Goal: Transaction & Acquisition: Obtain resource

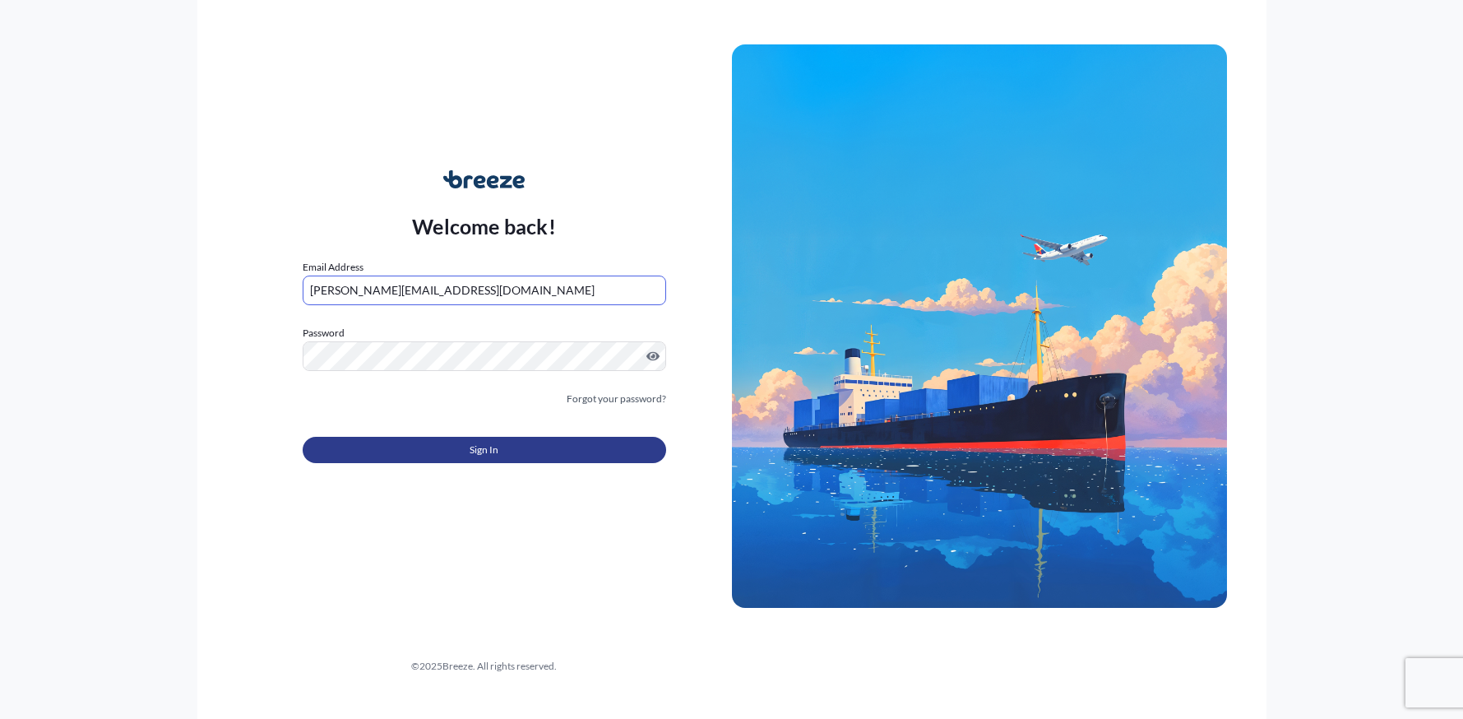
click at [394, 454] on button "Sign In" at bounding box center [484, 450] width 363 height 26
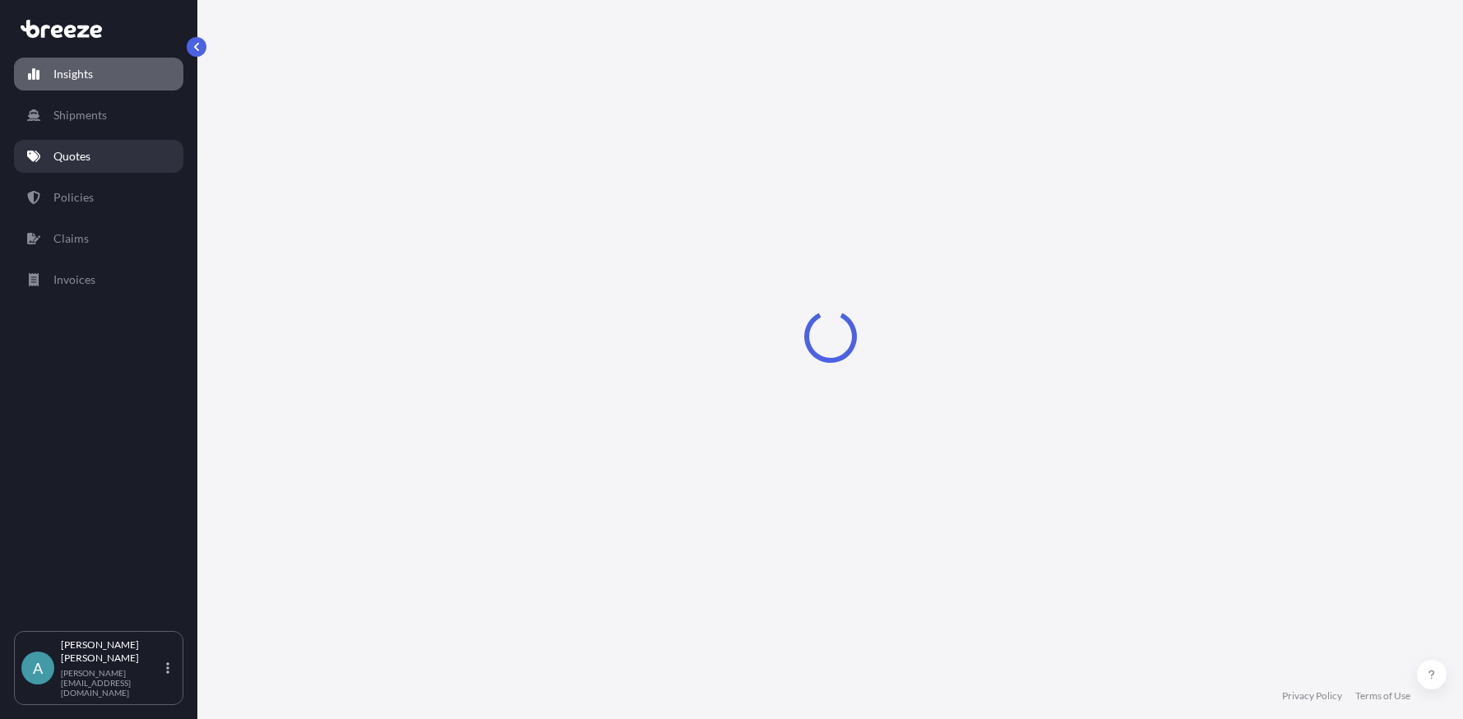
click at [67, 161] on p "Quotes" at bounding box center [71, 156] width 37 height 16
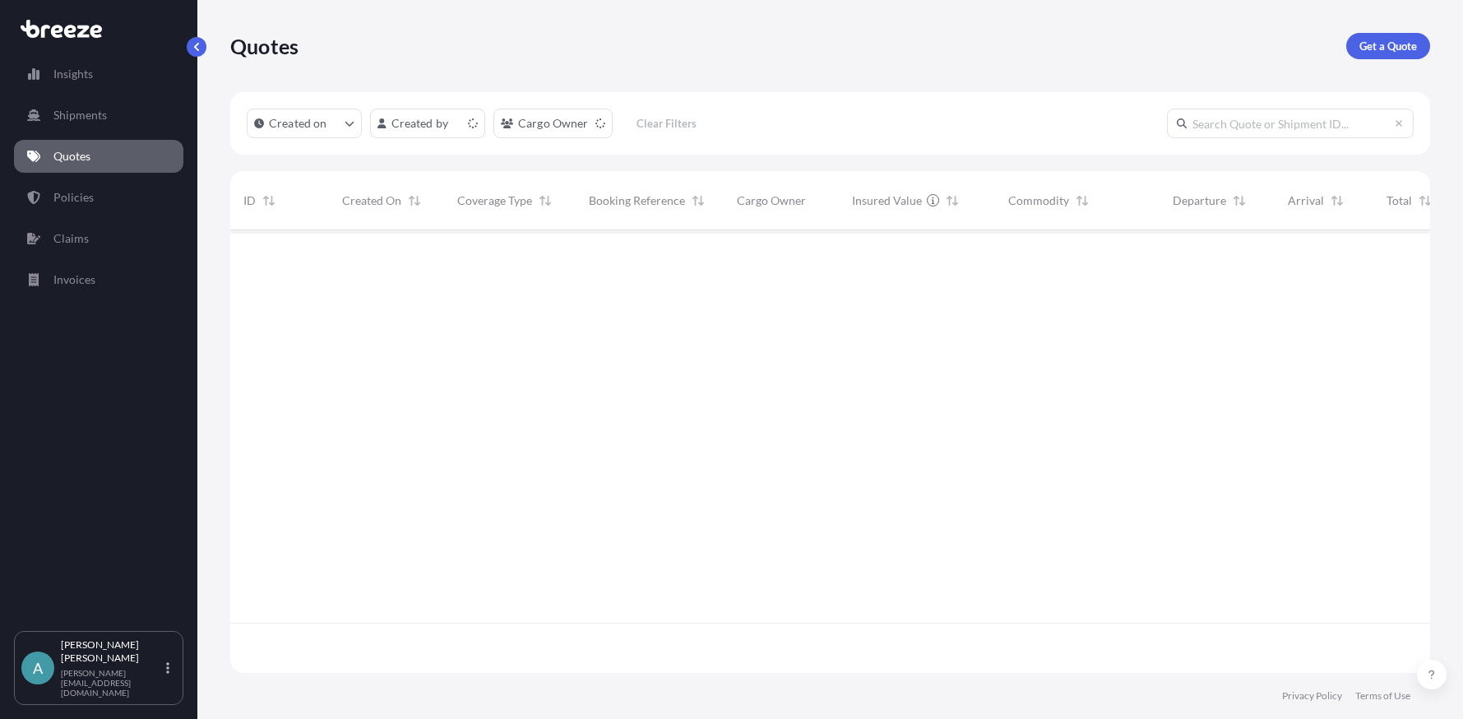
scroll to position [439, 1187]
click at [1367, 50] on p "Get a Quote" at bounding box center [1388, 46] width 58 height 16
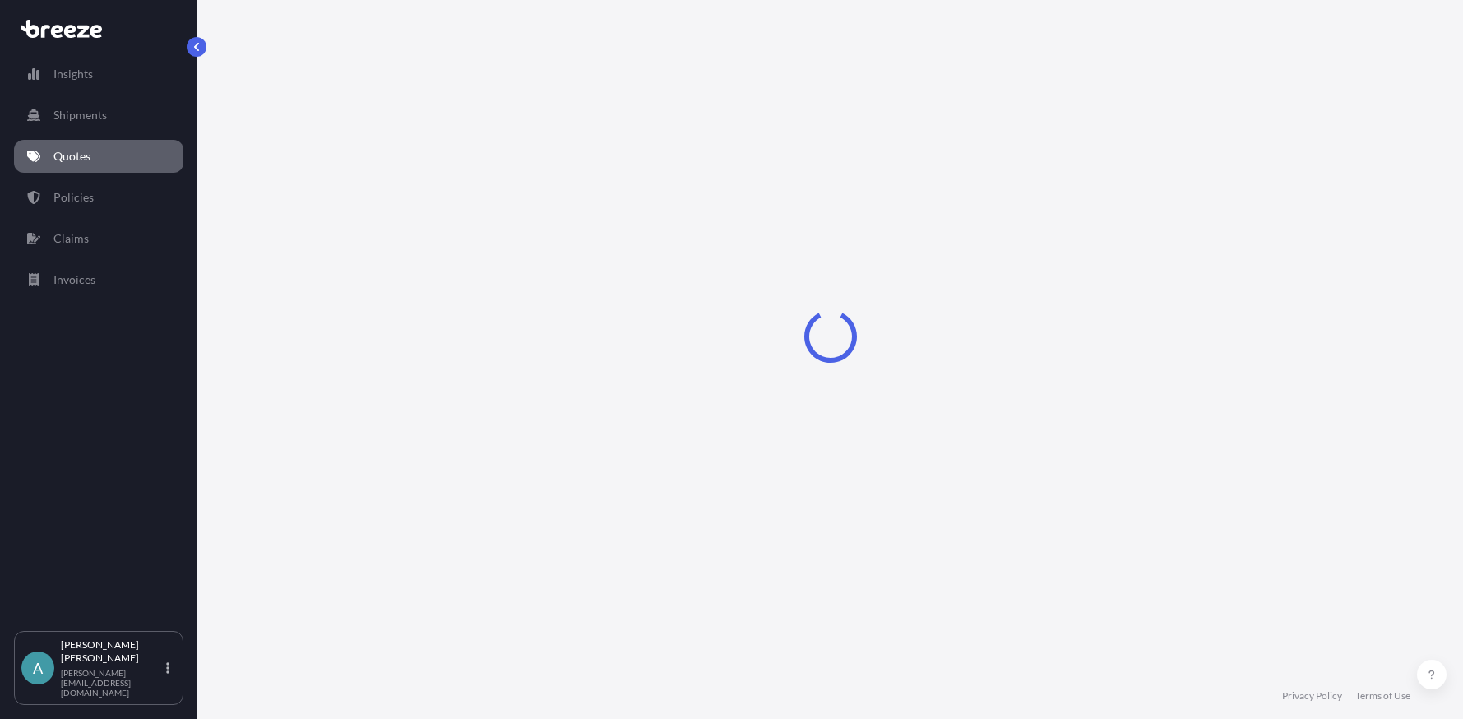
select select "Sea"
select select "1"
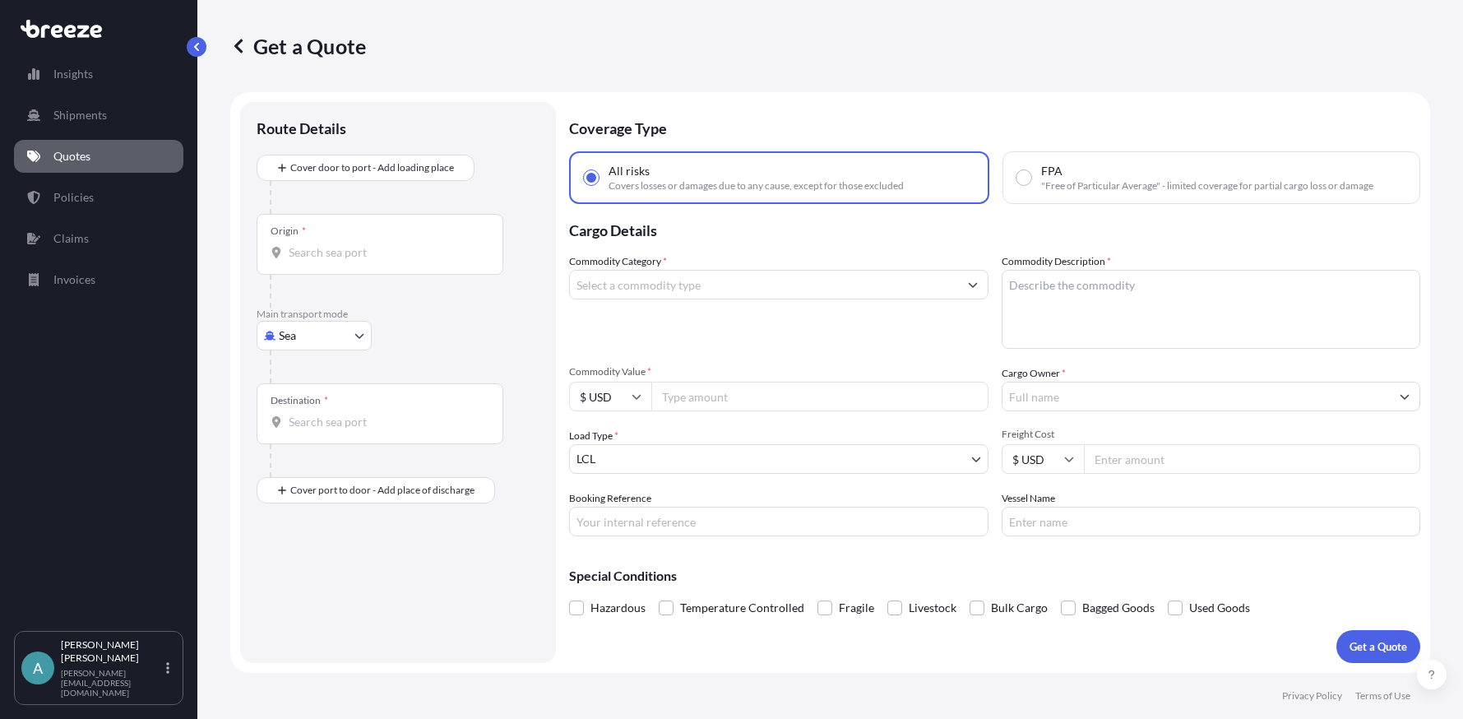
click at [359, 336] on body "Insights Shipments Quotes Policies Claims Invoices A [PERSON_NAME] [PERSON_NAME…" at bounding box center [731, 359] width 1463 height 719
click at [340, 432] on div "Road" at bounding box center [314, 438] width 102 height 30
select select "Road"
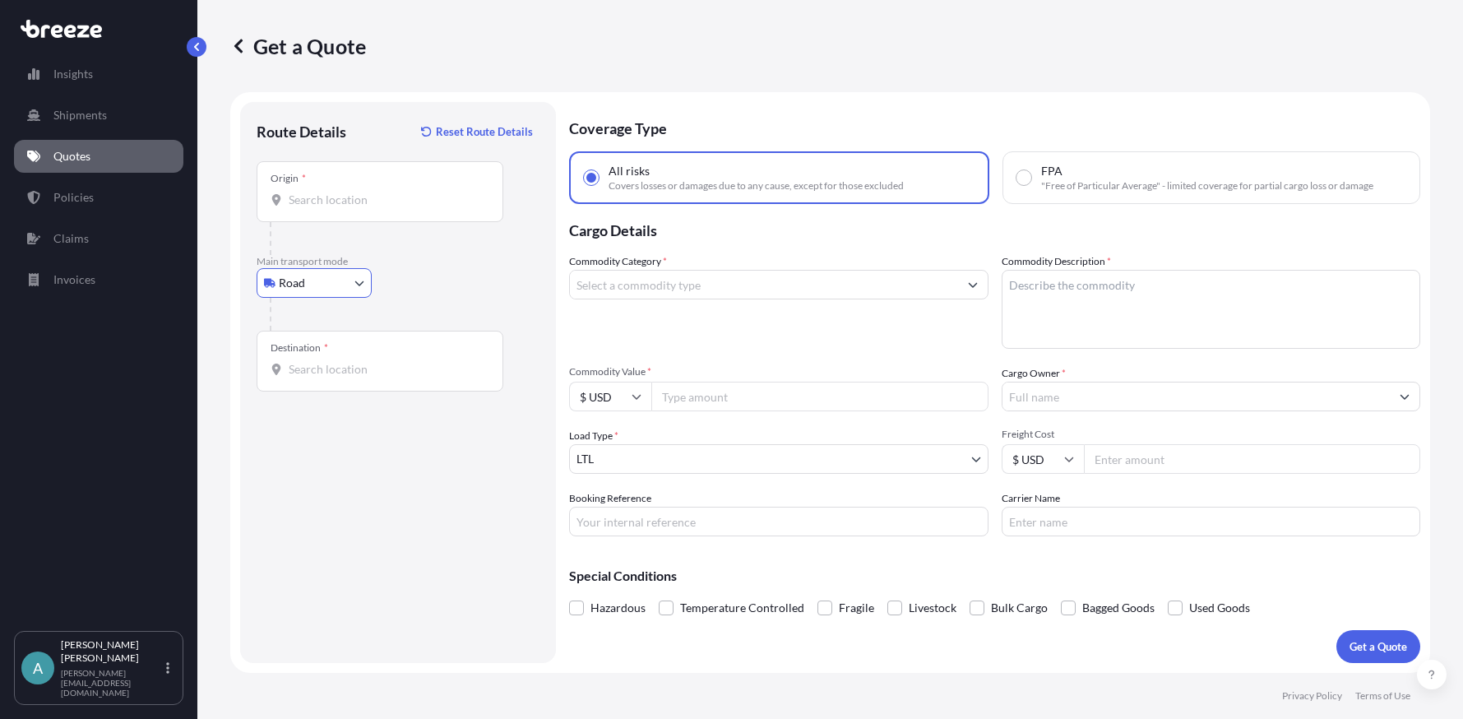
click at [340, 207] on input "Origin *" at bounding box center [386, 200] width 194 height 16
type input "[GEOGRAPHIC_DATA]"
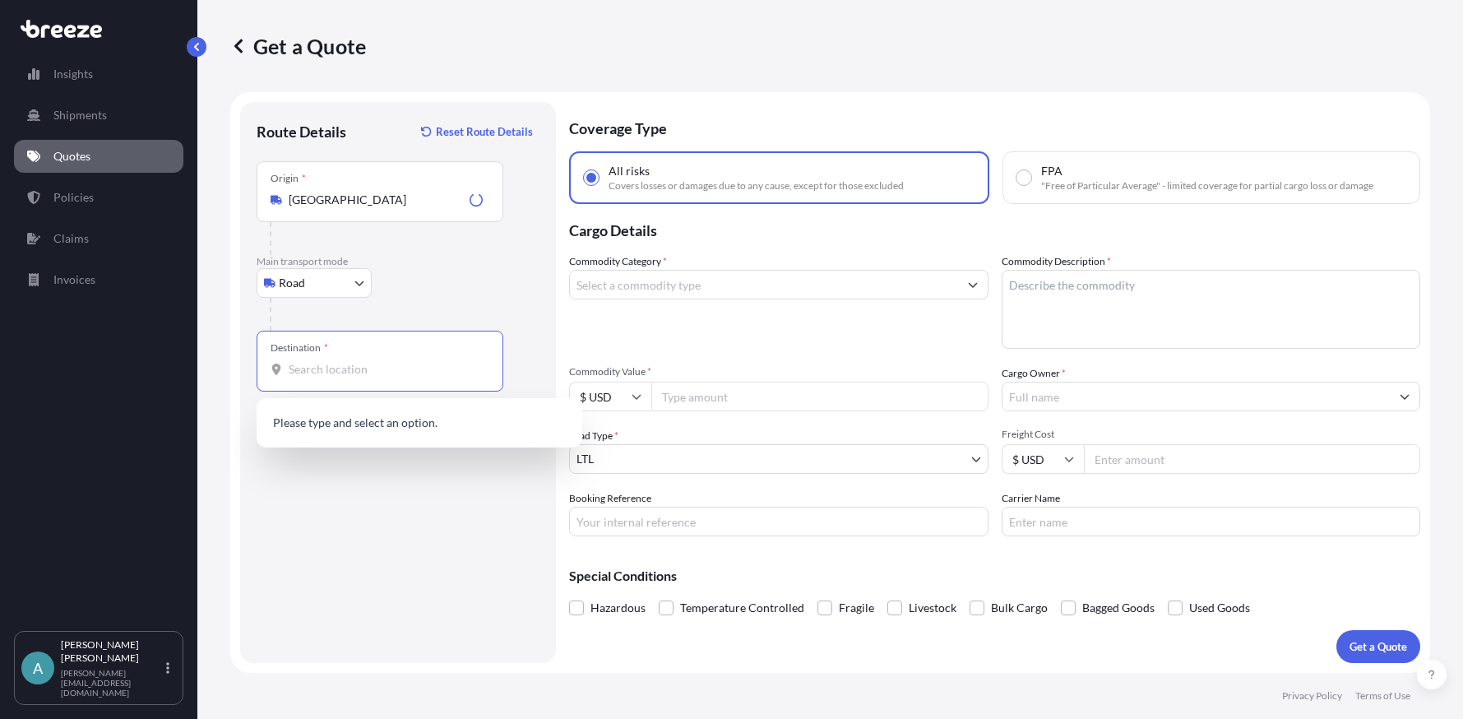
click at [375, 363] on input "Destination *" at bounding box center [386, 369] width 194 height 16
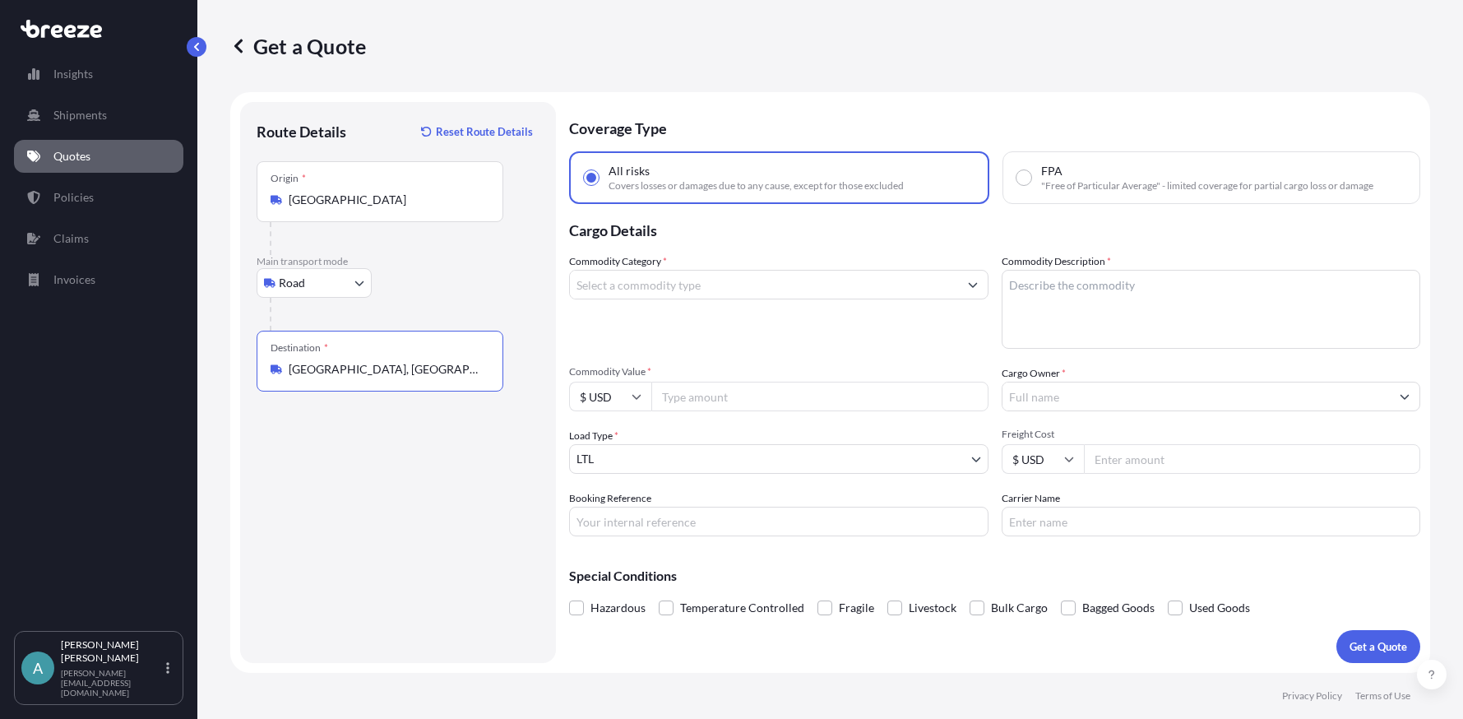
type input "[GEOGRAPHIC_DATA], [GEOGRAPHIC_DATA] 10940, [GEOGRAPHIC_DATA]"
click at [729, 286] on input "Commodity Category *" at bounding box center [764, 285] width 388 height 30
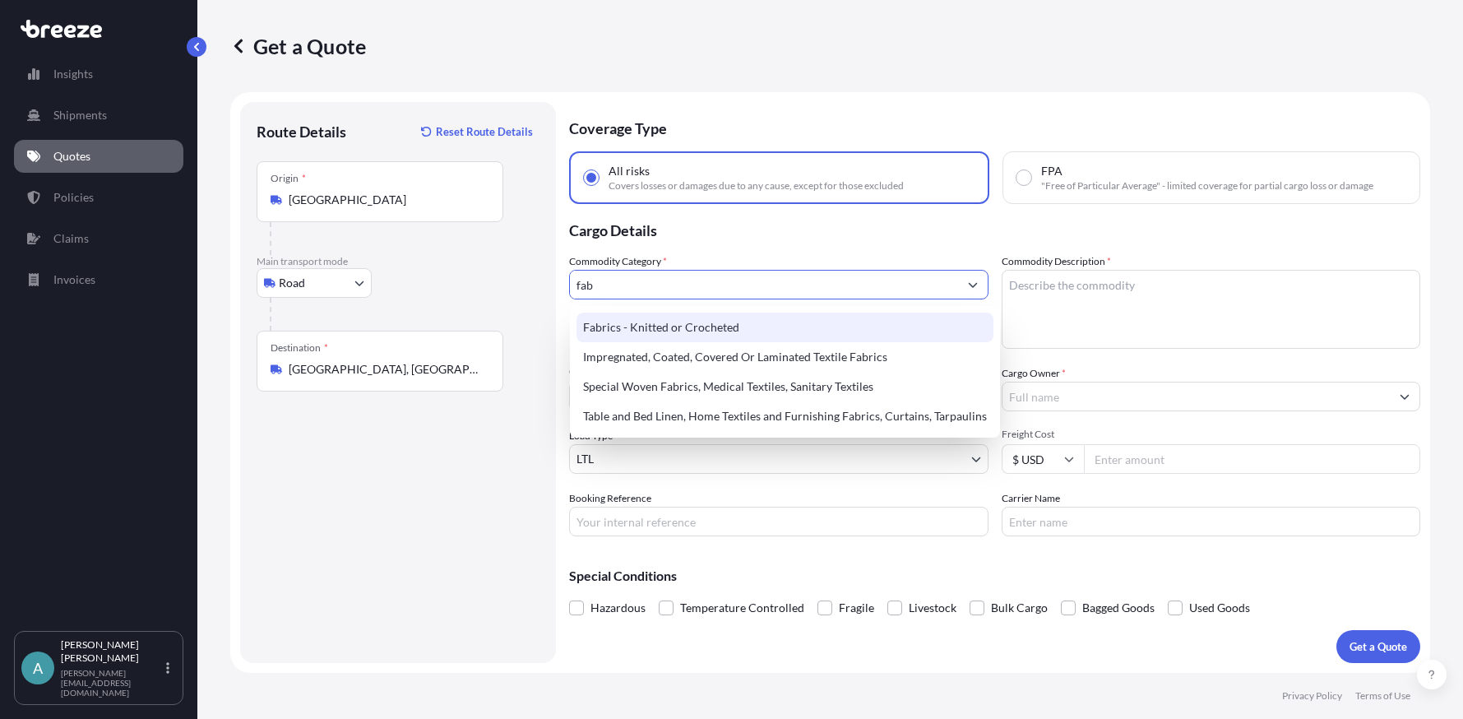
click at [736, 326] on div "Fabrics - Knitted or Crocheted" at bounding box center [784, 327] width 417 height 30
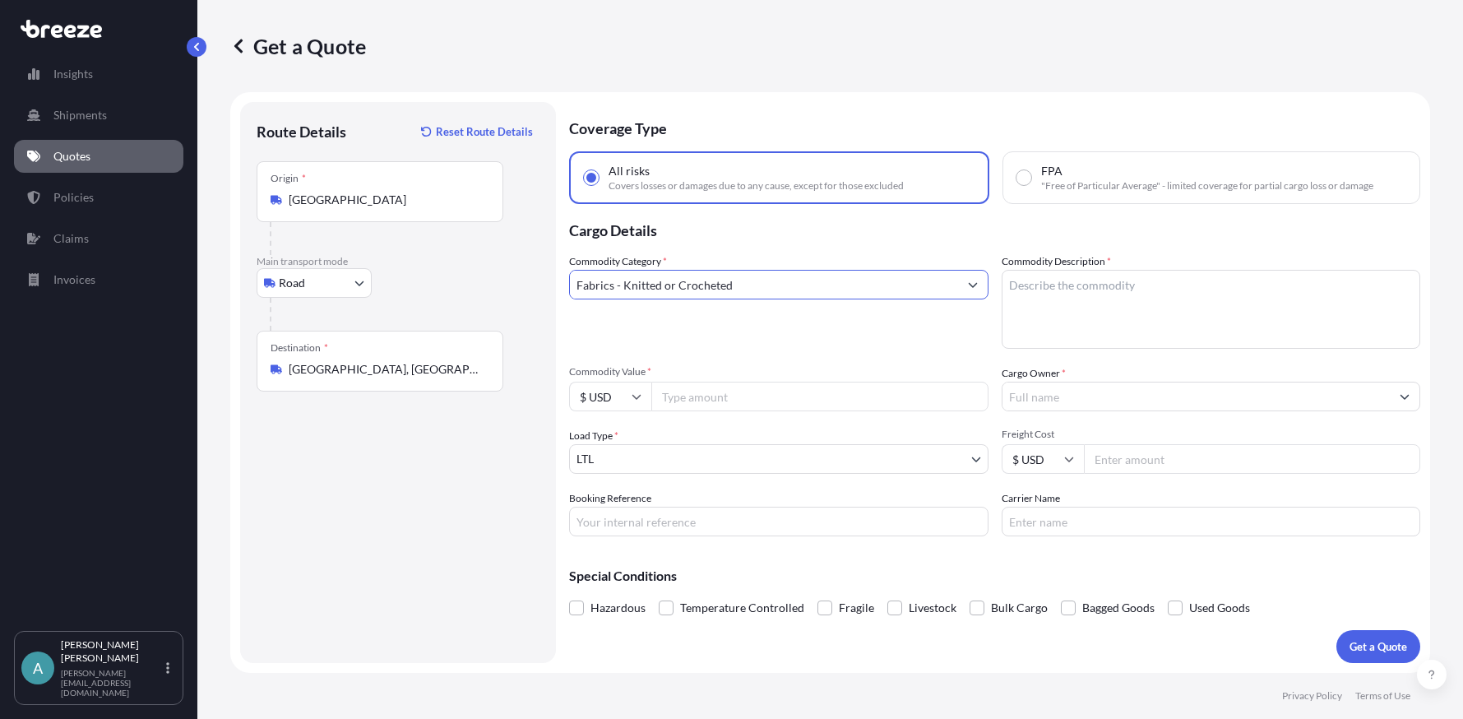
type input "Fabrics - Knitted or Crocheted"
click at [1038, 298] on textarea "Commodity Description *" at bounding box center [1210, 309] width 419 height 79
type textarea "fabric"
click at [801, 397] on input "Commodity Value *" at bounding box center [819, 397] width 337 height 30
click at [1169, 392] on input "Cargo Owner *" at bounding box center [1196, 397] width 388 height 30
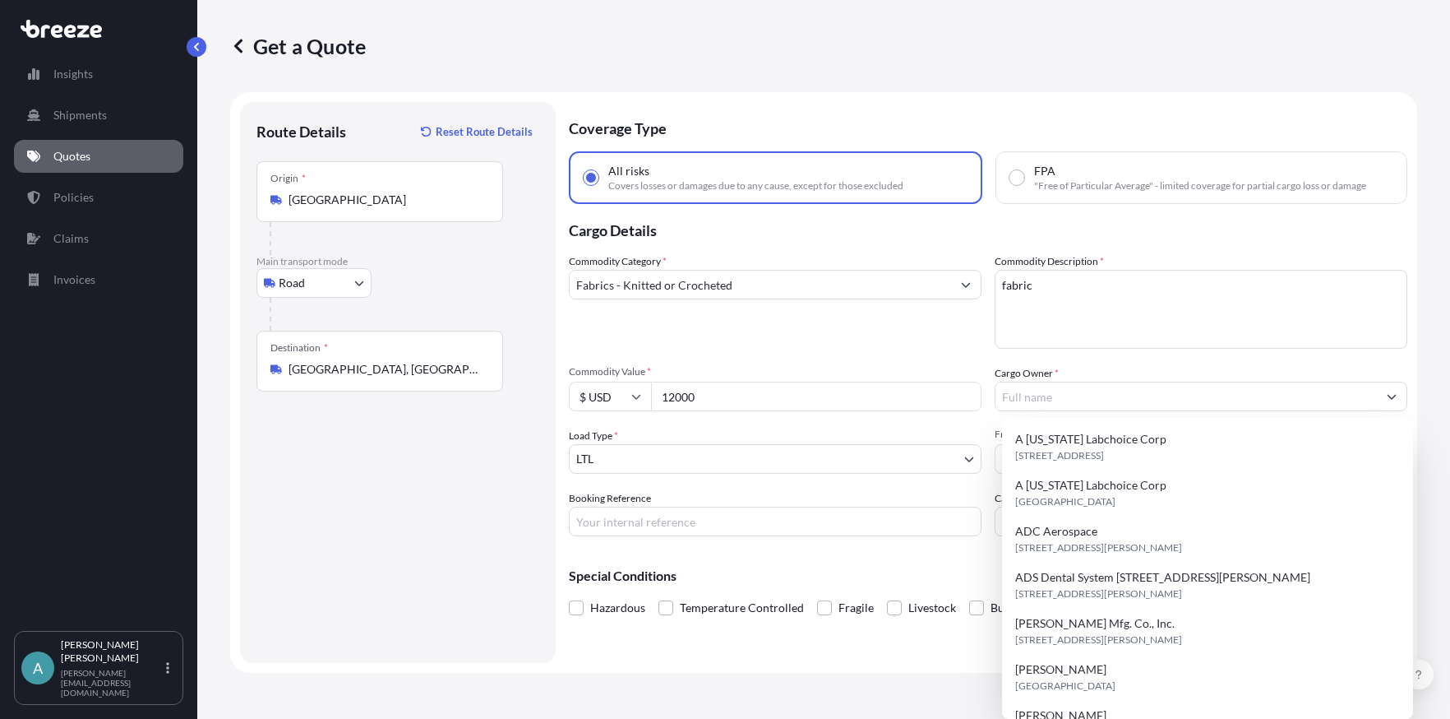
click at [682, 396] on input "12000" at bounding box center [816, 397] width 331 height 30
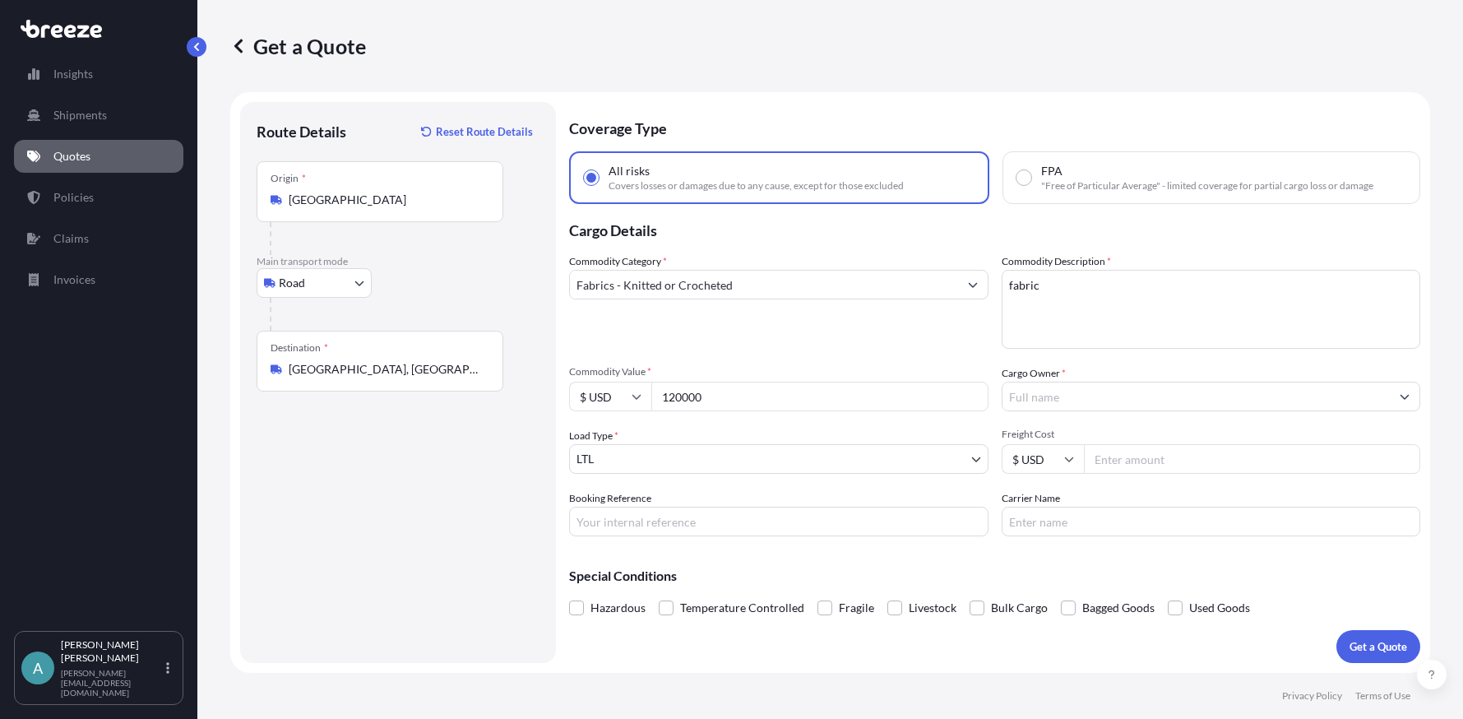
type input "120000"
click at [1137, 392] on input "Cargo Owner *" at bounding box center [1196, 397] width 388 height 30
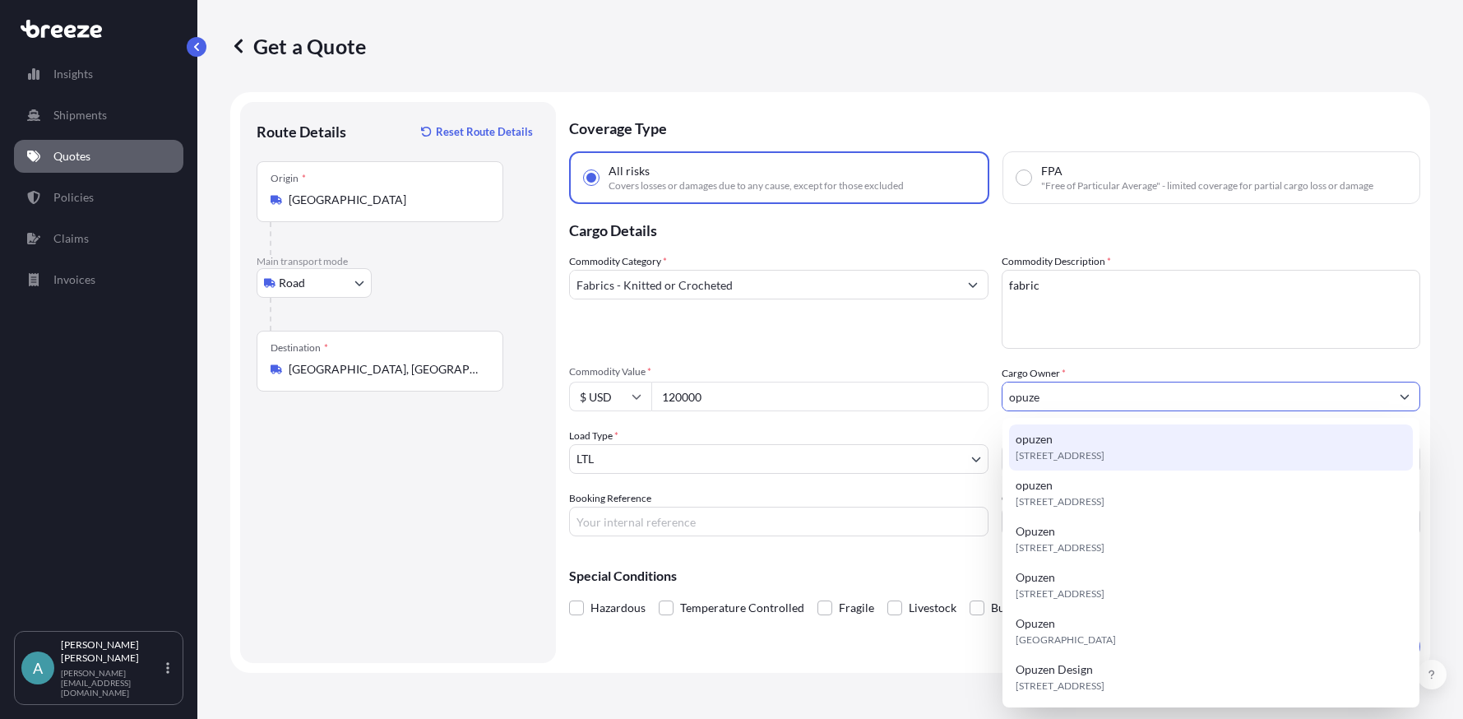
click at [1104, 447] on span "[STREET_ADDRESS]" at bounding box center [1059, 455] width 89 height 16
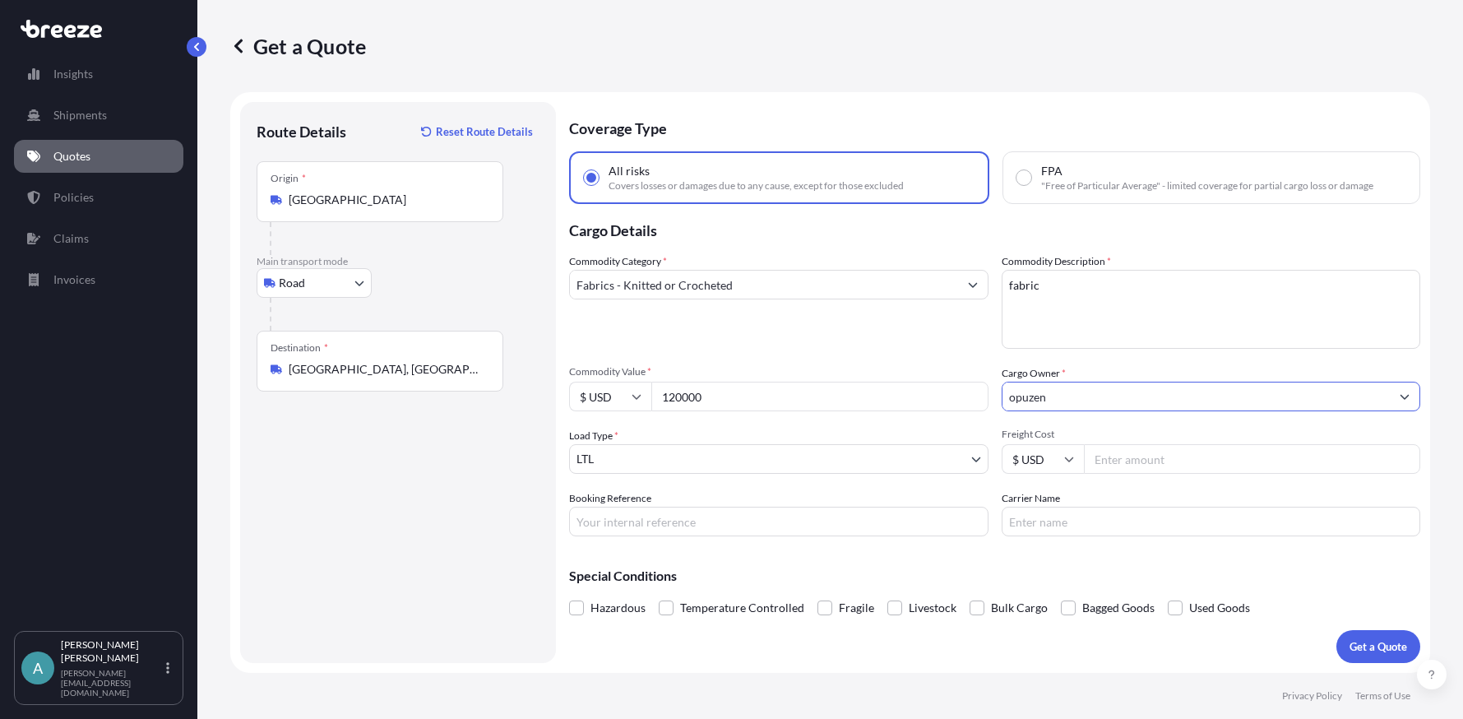
type input "opuzen"
click at [1126, 457] on input "Freight Cost" at bounding box center [1252, 459] width 337 height 30
type input "1500"
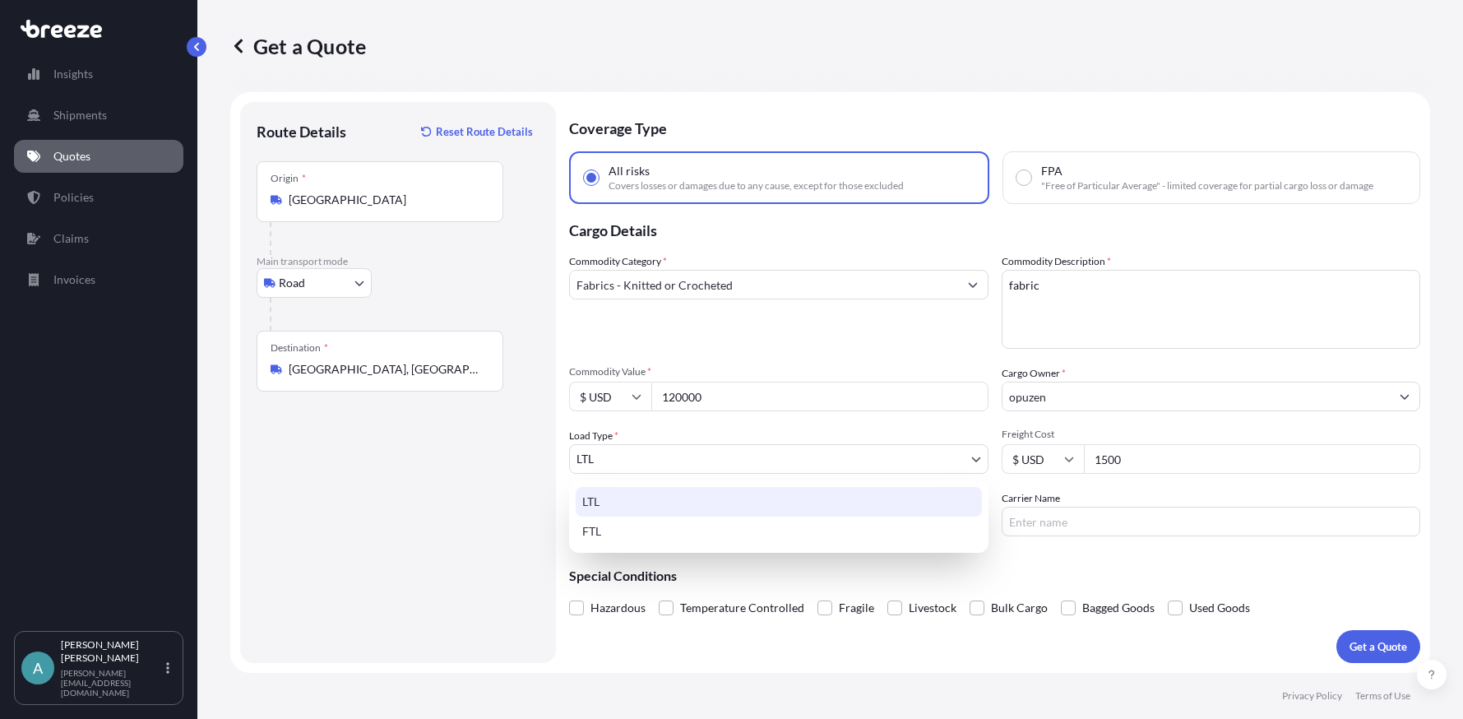
click at [853, 472] on body "Insights Shipments Quotes Policies Claims Invoices A [PERSON_NAME] [PERSON_NAME…" at bounding box center [731, 359] width 1463 height 719
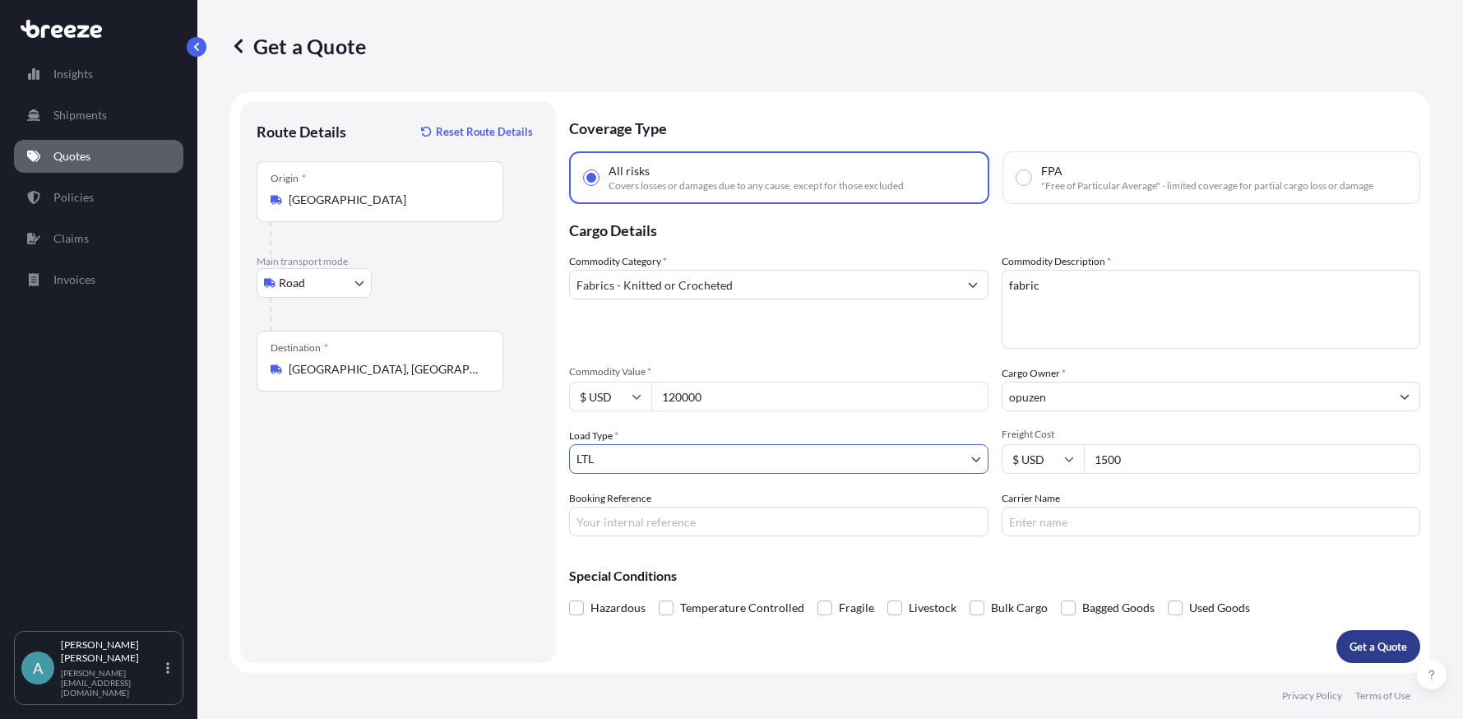
click at [1377, 642] on p "Get a Quote" at bounding box center [1378, 646] width 58 height 16
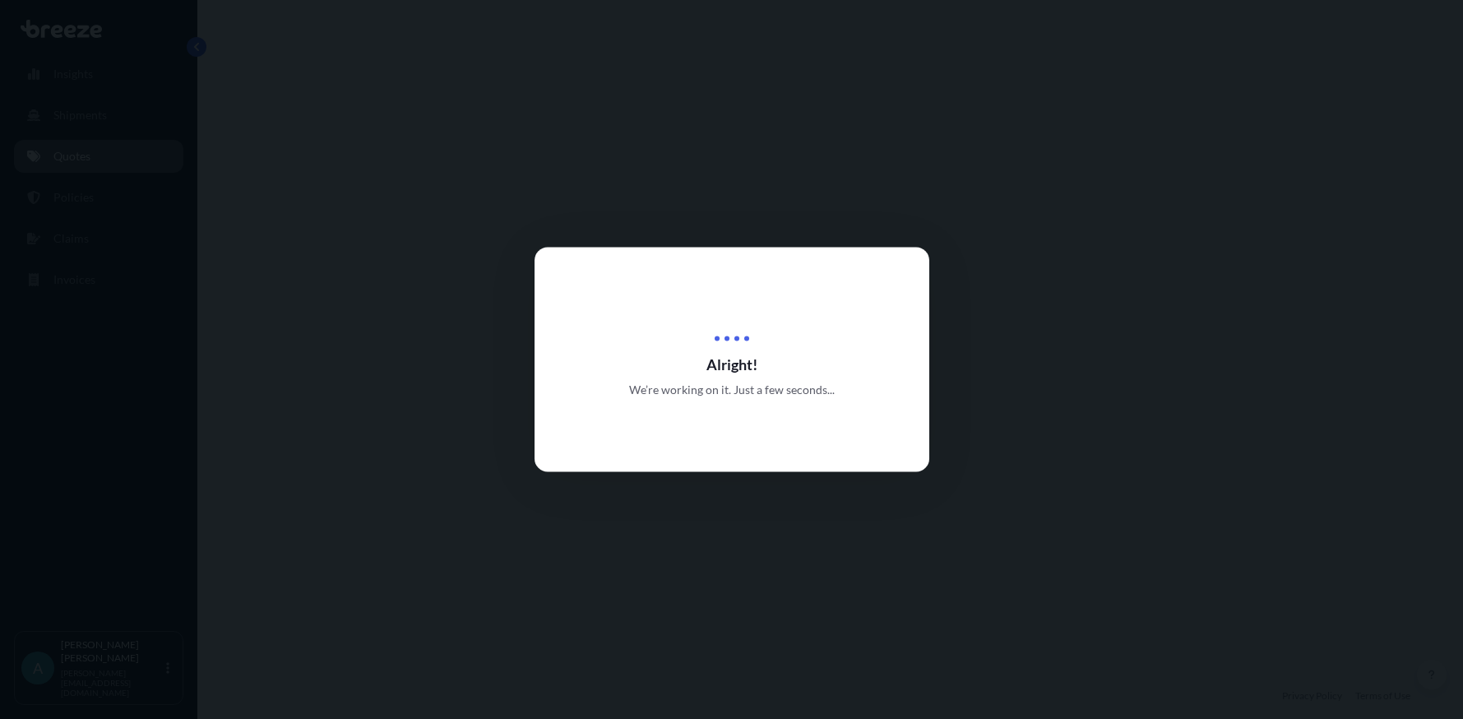
select select "Road"
select select "1"
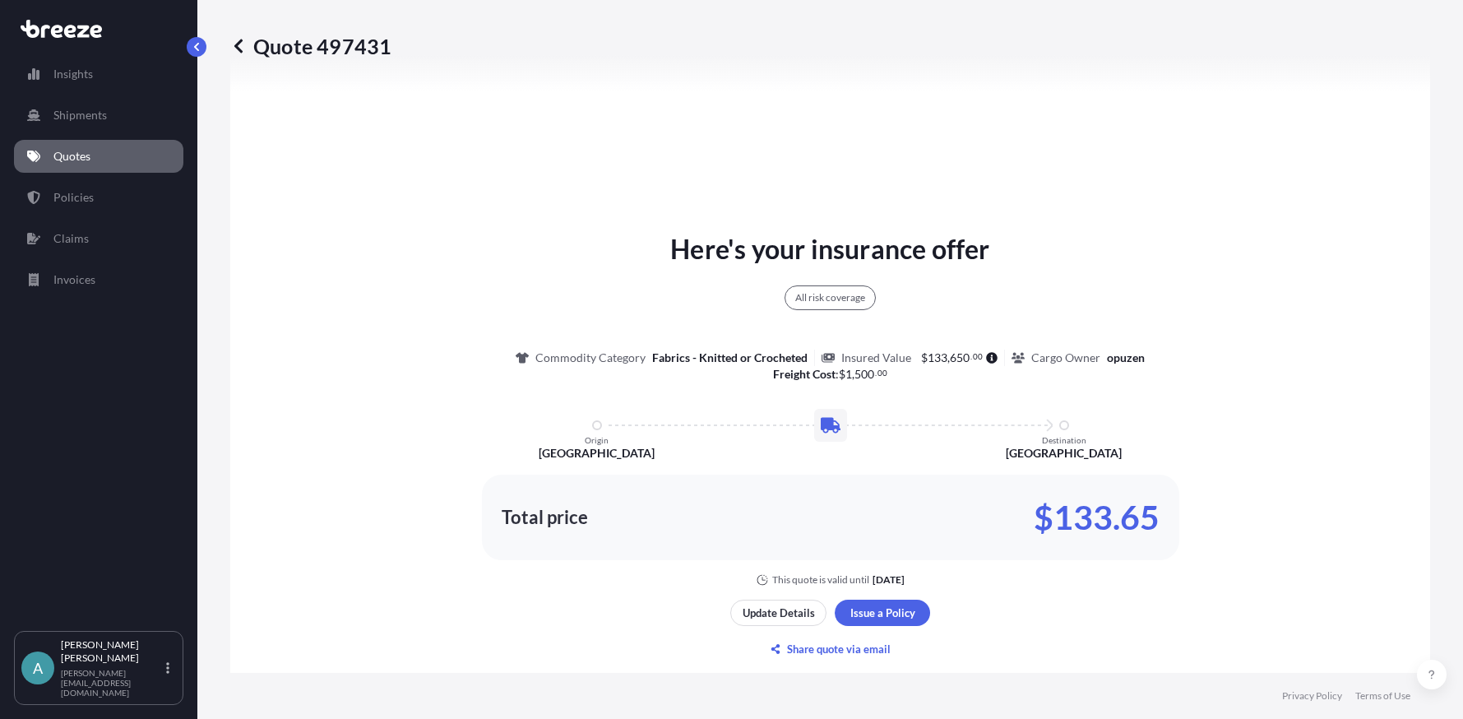
scroll to position [761, 0]
